Goal: Navigation & Orientation: Find specific page/section

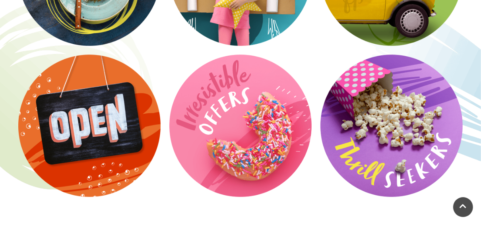
scroll to position [1178, 0]
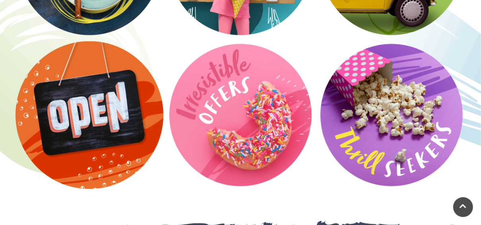
click at [131, 118] on video at bounding box center [90, 115] width 148 height 148
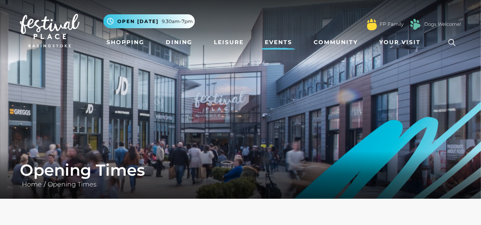
click at [278, 43] on link "Events" at bounding box center [279, 42] width 34 height 15
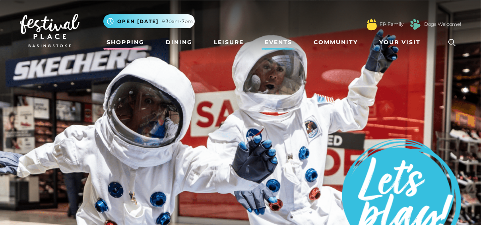
click at [138, 42] on link "Shopping" at bounding box center [125, 42] width 44 height 15
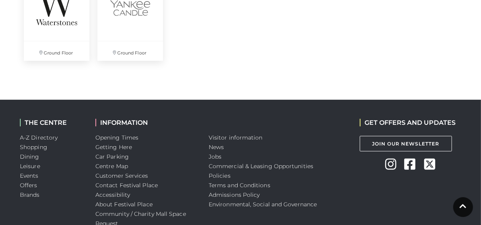
scroll to position [2292, 0]
